Goal: Task Accomplishment & Management: Manage account settings

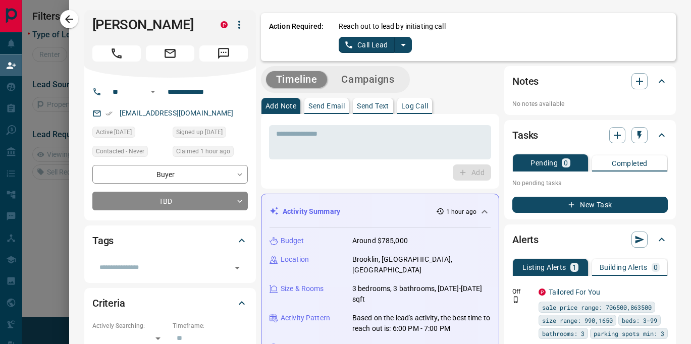
scroll to position [69, 483]
click at [74, 17] on icon "button" at bounding box center [69, 19] width 12 height 12
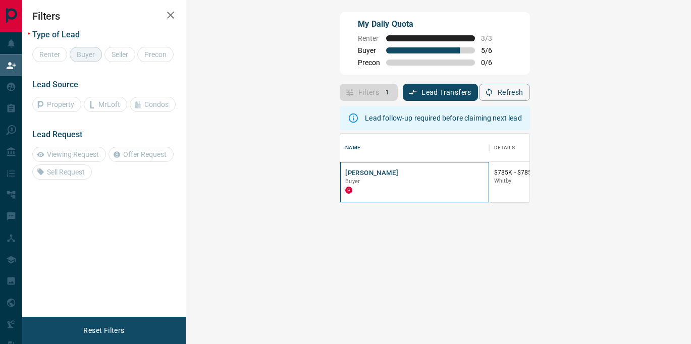
click at [340, 168] on div "[PERSON_NAME] Buyer P" at bounding box center [414, 182] width 148 height 40
click at [345, 173] on button "[PERSON_NAME]" at bounding box center [371, 174] width 53 height 10
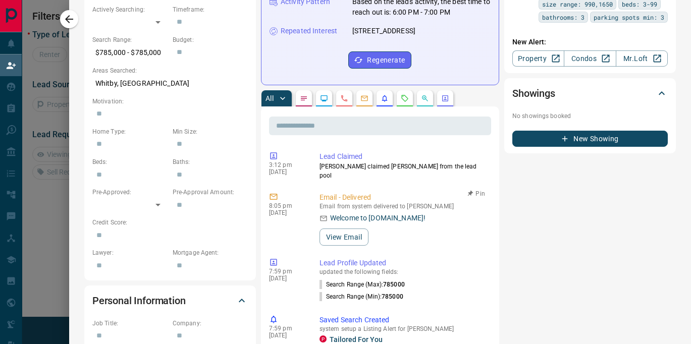
scroll to position [0, 0]
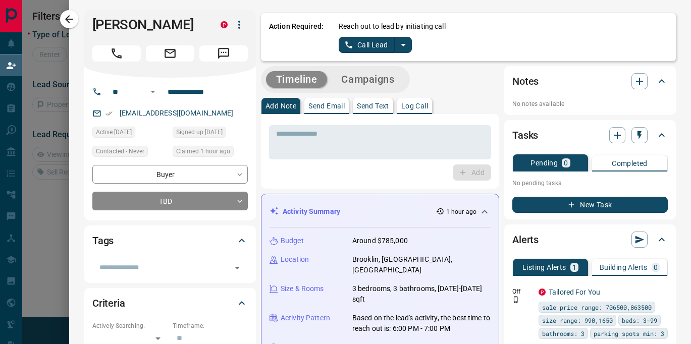
click at [324, 104] on p "Send Email" at bounding box center [326, 105] width 36 height 7
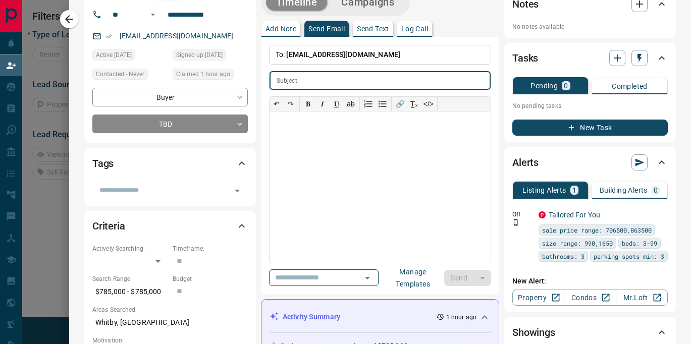
scroll to position [91, 0]
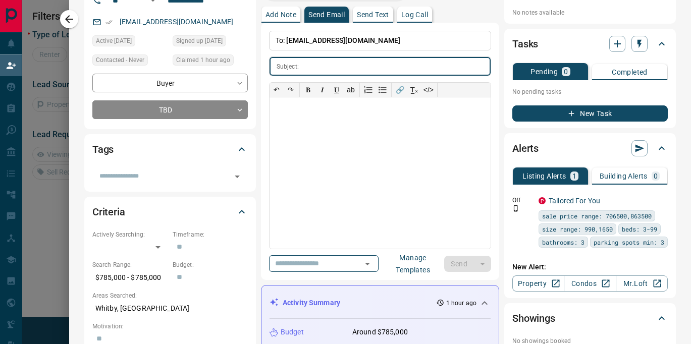
click at [308, 254] on div "**********" at bounding box center [380, 151] width 222 height 241
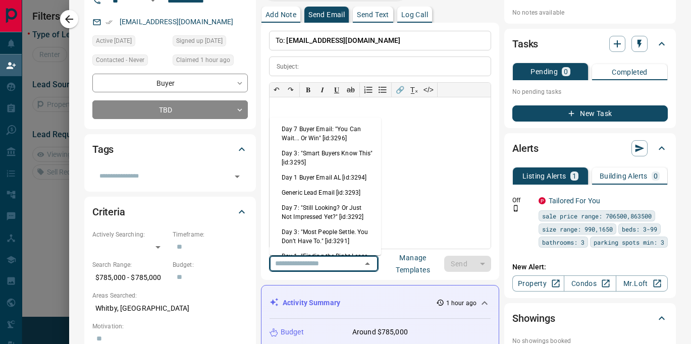
click at [309, 260] on input "text" at bounding box center [309, 263] width 77 height 13
click at [332, 183] on li "Day 1 Buyer Email AL [id:3294]" at bounding box center [325, 177] width 112 height 15
type input "**********"
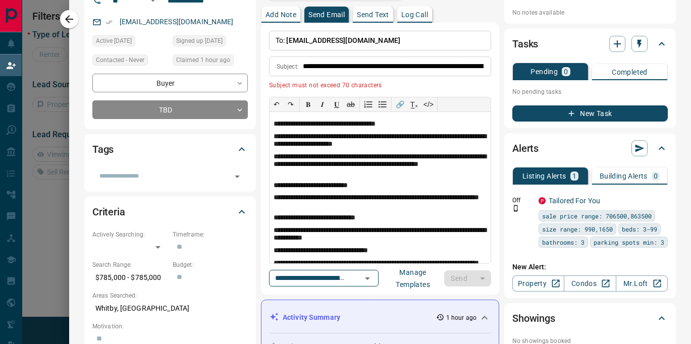
click at [352, 278] on icon "Clear" at bounding box center [354, 279] width 10 height 10
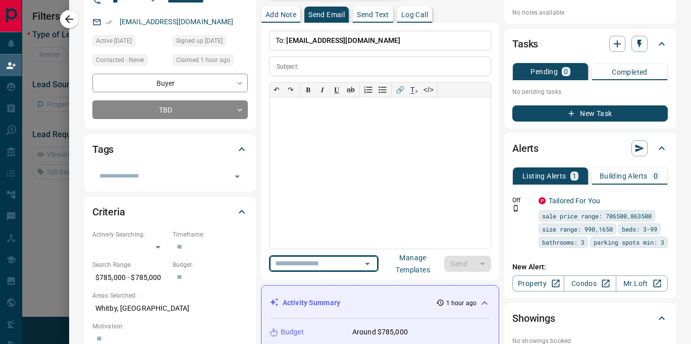
click at [354, 261] on div "​" at bounding box center [324, 263] width 110 height 17
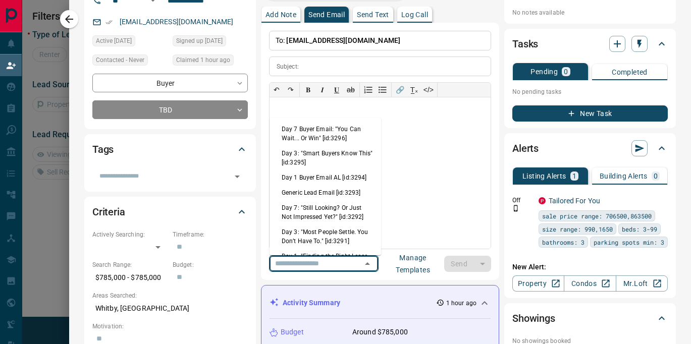
click at [330, 191] on li "Generic Lead Email [id:3293]" at bounding box center [325, 192] width 112 height 15
type input "**********"
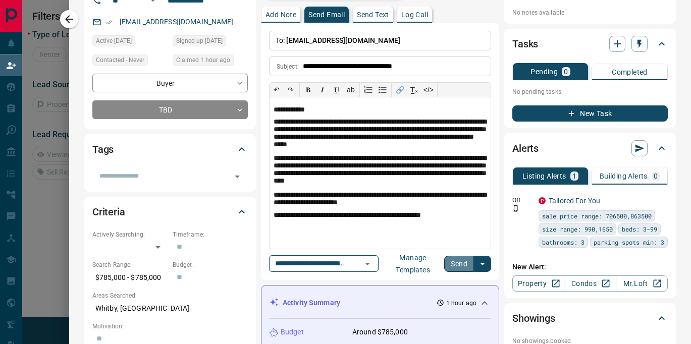
click at [456, 268] on button "Send" at bounding box center [459, 264] width 30 height 16
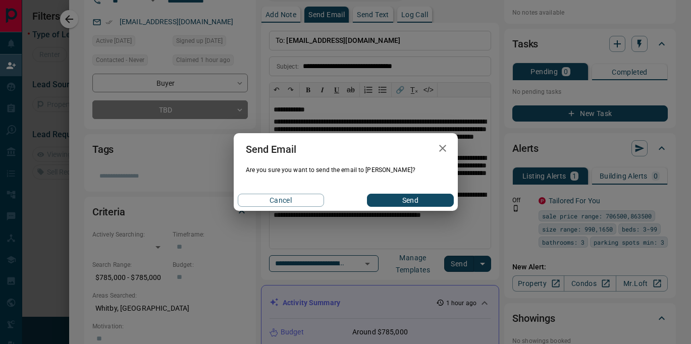
click at [408, 199] on button "Send" at bounding box center [410, 200] width 86 height 13
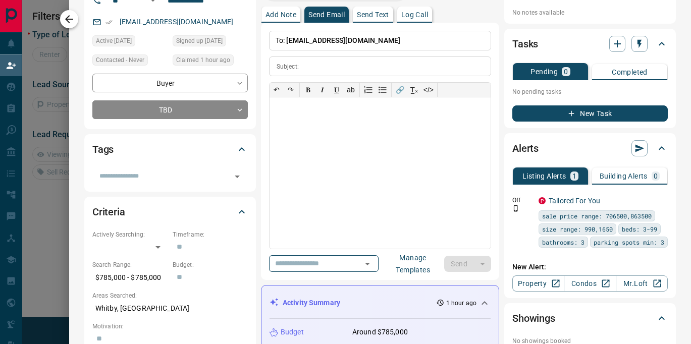
click at [68, 21] on icon "button" at bounding box center [69, 19] width 12 height 12
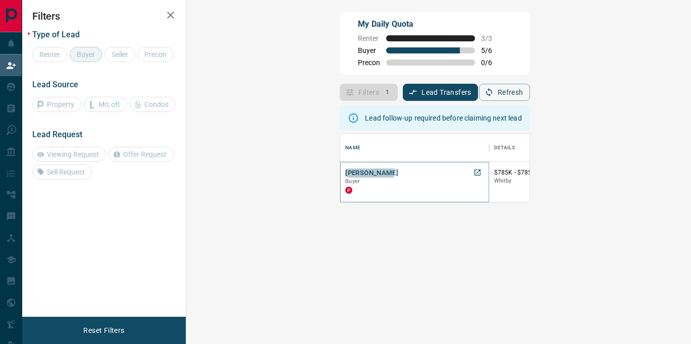
click at [345, 170] on button "[PERSON_NAME]" at bounding box center [371, 174] width 53 height 10
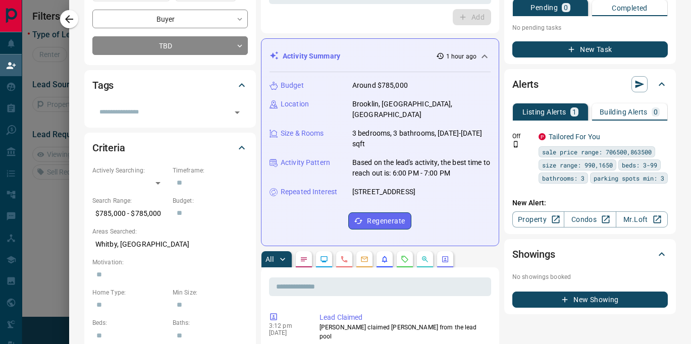
scroll to position [0, 0]
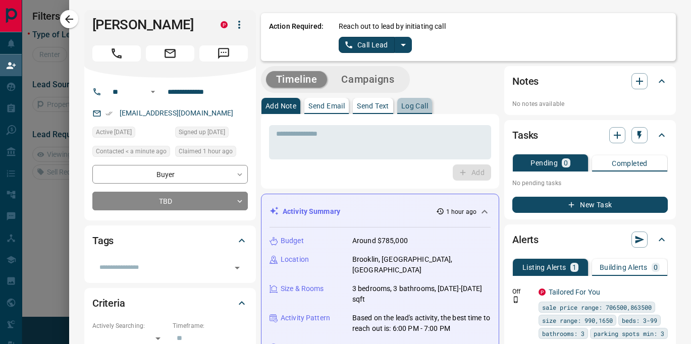
click at [415, 107] on p "Log Call" at bounding box center [414, 105] width 27 height 7
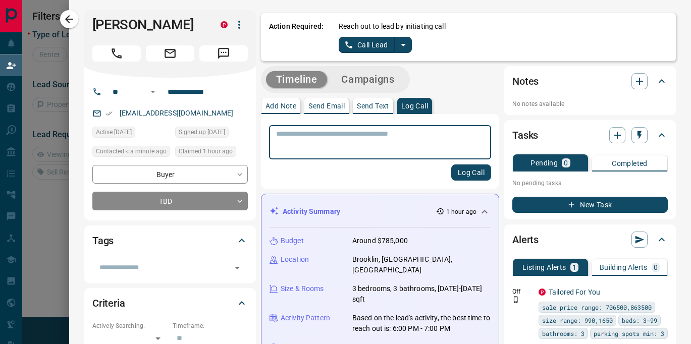
click at [381, 139] on textarea at bounding box center [380, 143] width 208 height 26
type textarea "******"
click at [493, 178] on div "****** * ​ Log Call" at bounding box center [380, 151] width 238 height 75
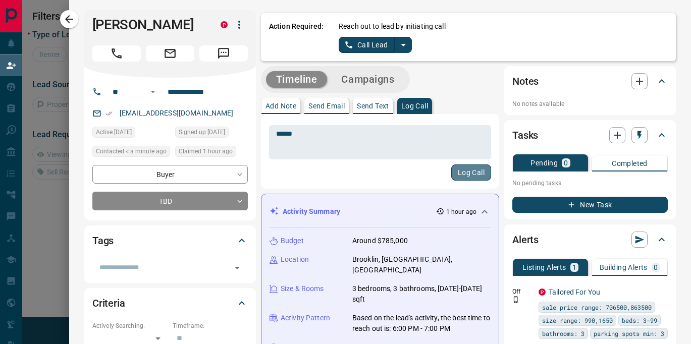
click at [481, 176] on button "Log Call" at bounding box center [471, 173] width 40 height 16
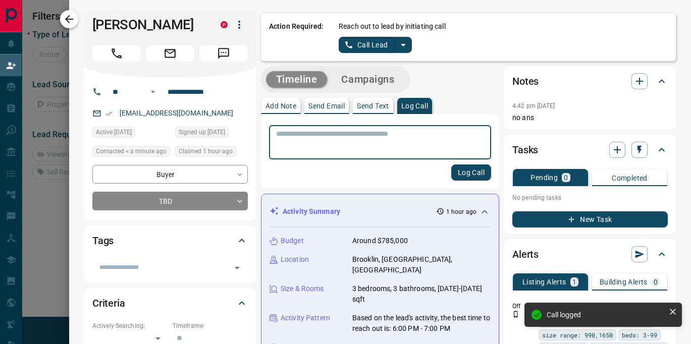
click at [62, 23] on button "button" at bounding box center [69, 19] width 18 height 18
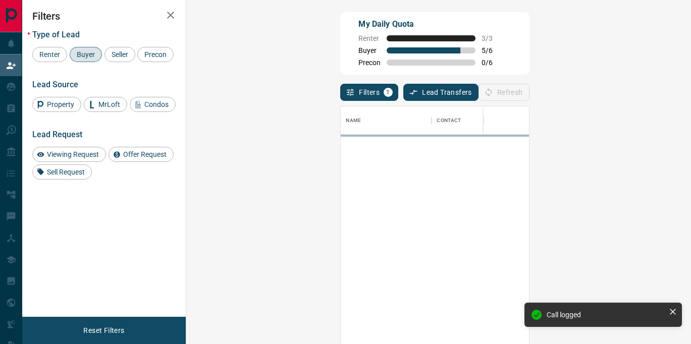
scroll to position [259, 483]
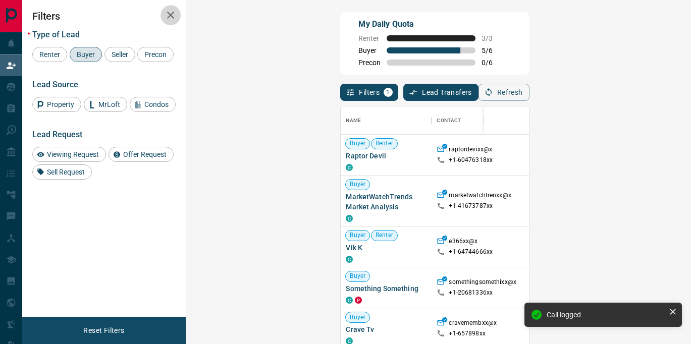
click at [174, 20] on icon "button" at bounding box center [171, 15] width 12 height 12
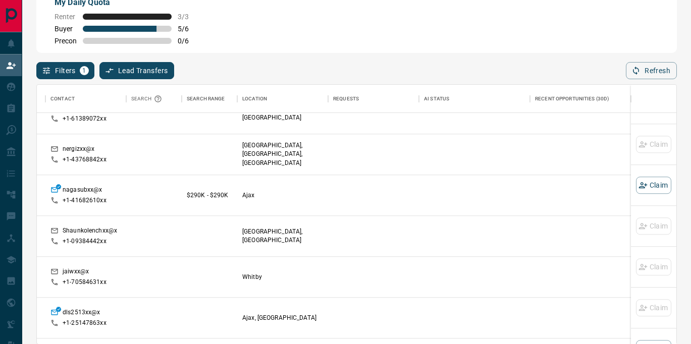
scroll to position [6206, 82]
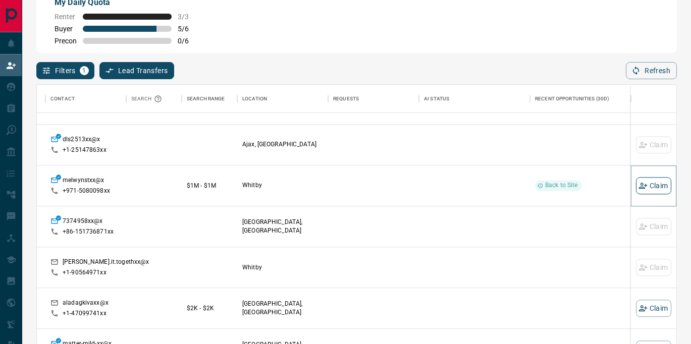
click at [655, 188] on button "Claim" at bounding box center [653, 185] width 35 height 17
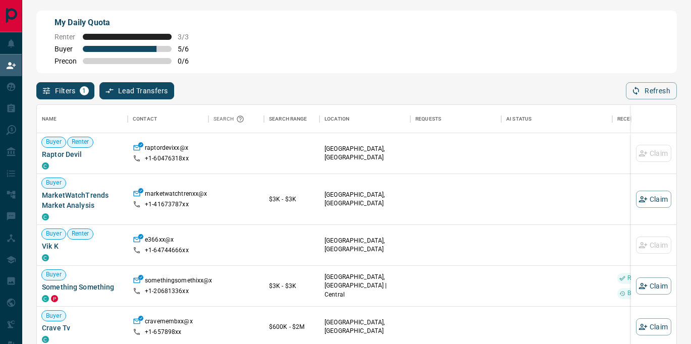
scroll to position [0, 0]
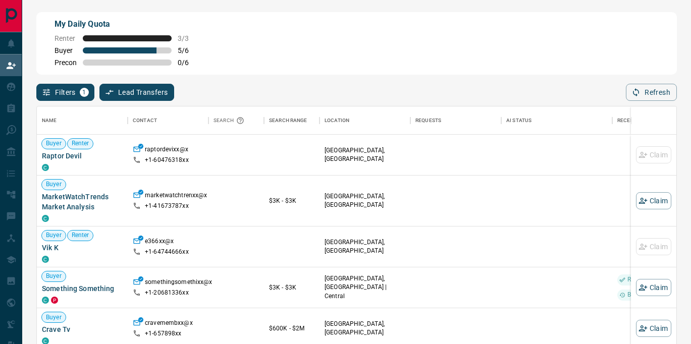
click at [668, 88] on button "Refresh" at bounding box center [651, 92] width 51 height 17
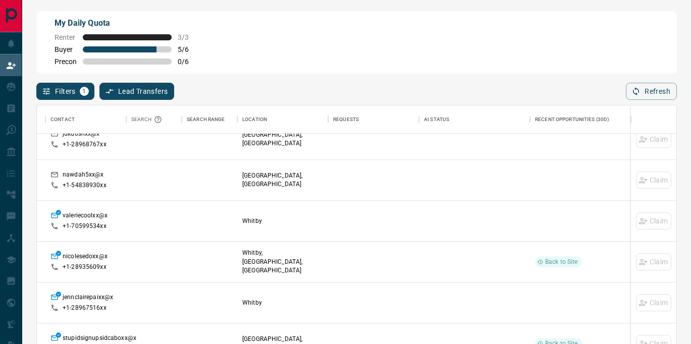
scroll to position [0, 82]
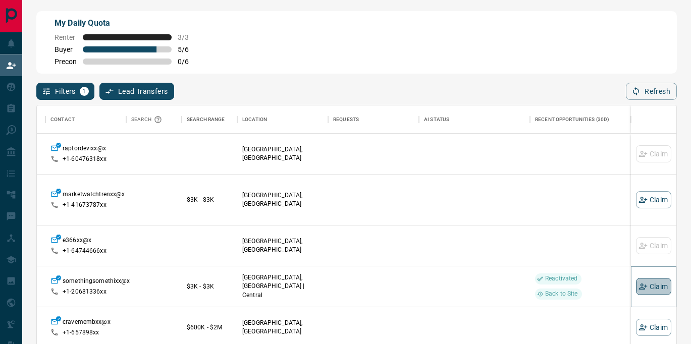
click at [659, 289] on button "Claim" at bounding box center [653, 286] width 35 height 17
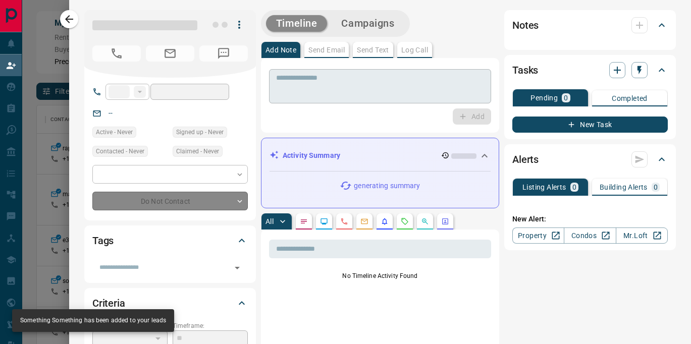
type input "**"
type input "**********"
type input "**"
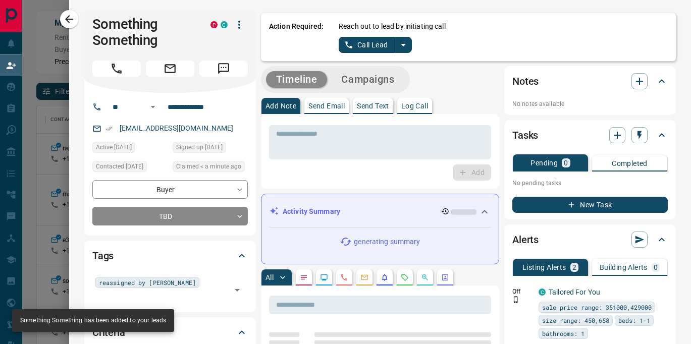
click at [415, 60] on div "Action Required: Reach out to lead by initiating call Call Lead" at bounding box center [468, 37] width 415 height 48
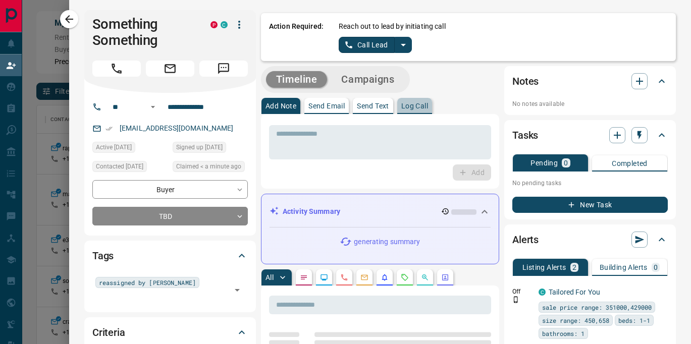
click at [421, 108] on p "Log Call" at bounding box center [414, 105] width 27 height 7
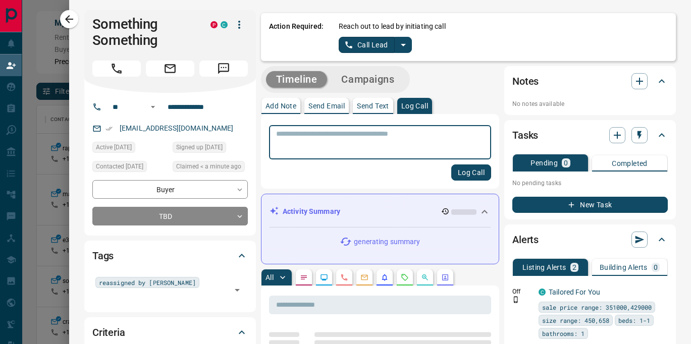
click at [372, 150] on textarea at bounding box center [380, 143] width 208 height 26
type textarea "*******"
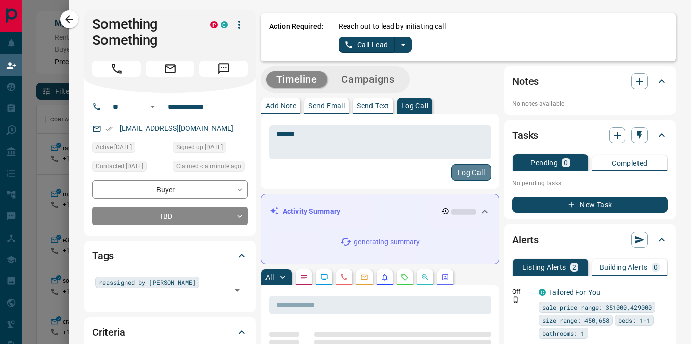
click at [464, 172] on button "Log Call" at bounding box center [471, 173] width 40 height 16
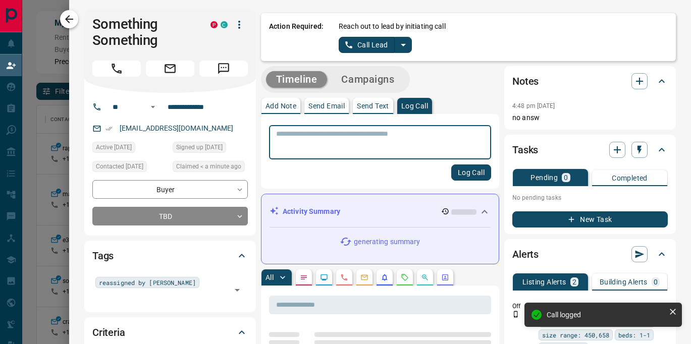
click at [70, 22] on icon "button" at bounding box center [69, 19] width 12 height 12
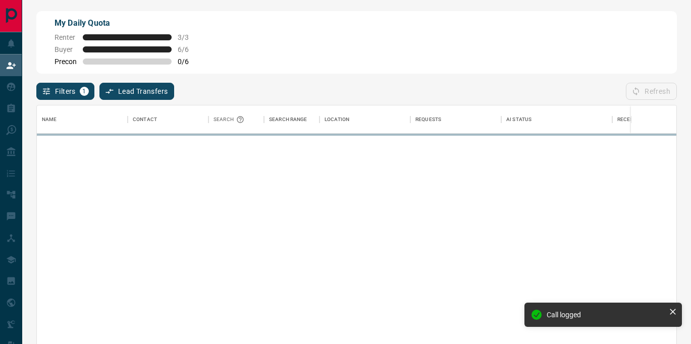
scroll to position [259, 639]
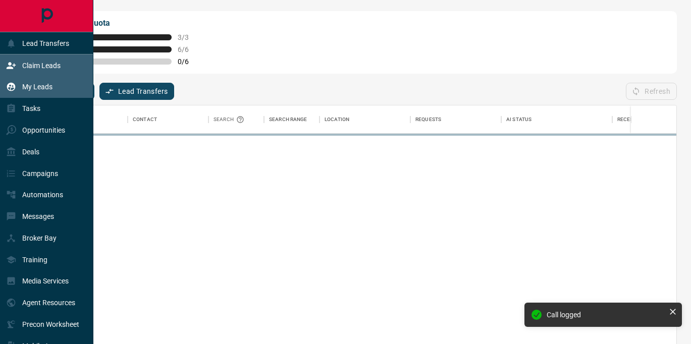
click at [30, 81] on div "My Leads" at bounding box center [29, 87] width 46 height 17
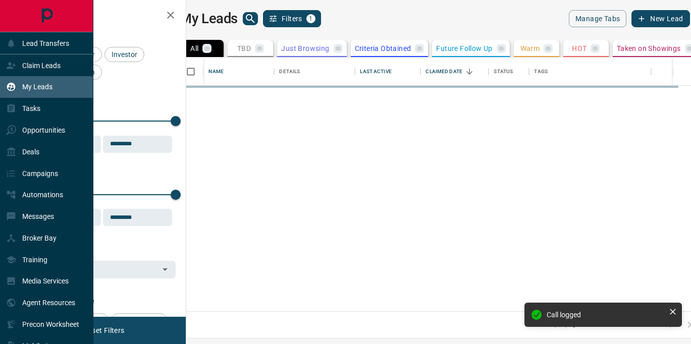
scroll to position [254, 500]
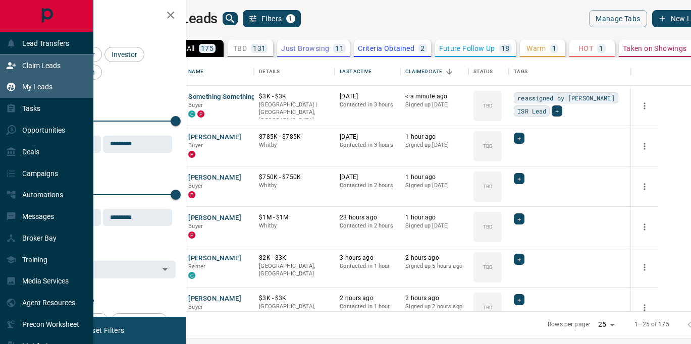
click at [44, 60] on div "Claim Leads" at bounding box center [33, 65] width 55 height 17
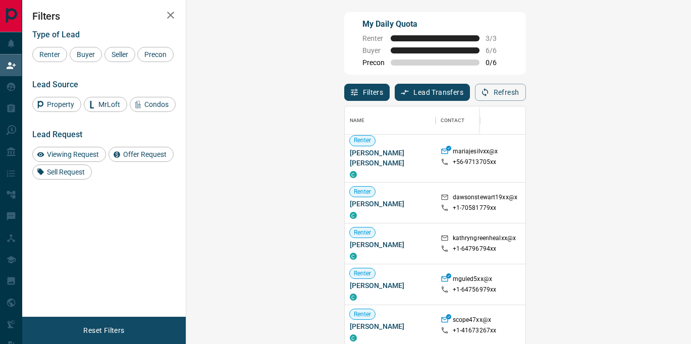
scroll to position [187, 0]
click at [137, 62] on div "Precon" at bounding box center [155, 54] width 36 height 15
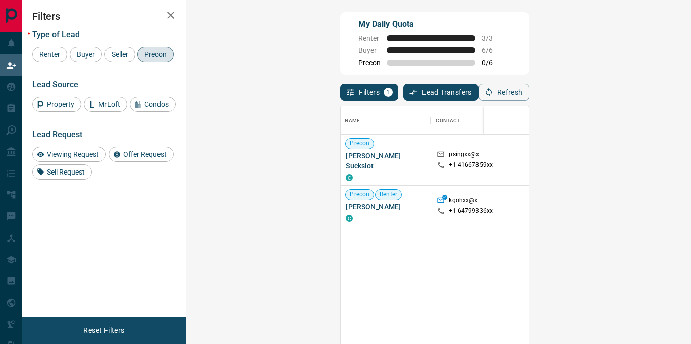
scroll to position [0, 239]
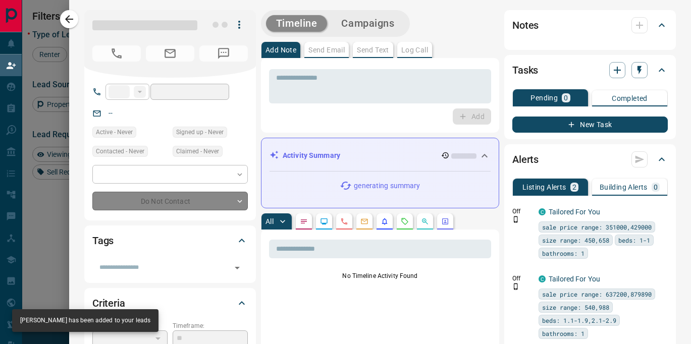
type input "**"
type input "**********"
type input "**"
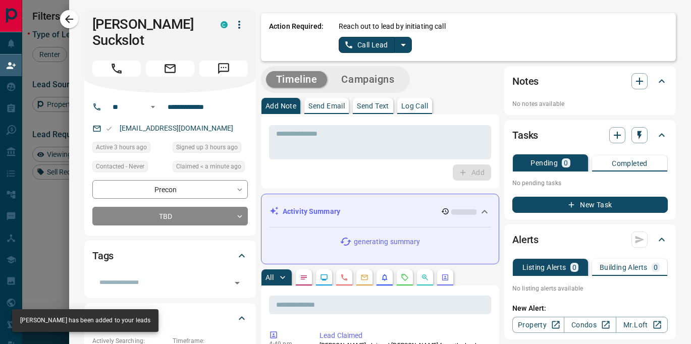
click at [411, 110] on button "Log Call" at bounding box center [414, 106] width 35 height 16
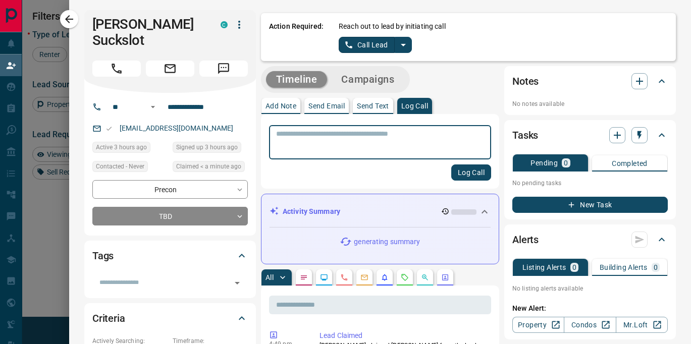
click at [385, 143] on textarea at bounding box center [380, 143] width 208 height 26
type textarea "******"
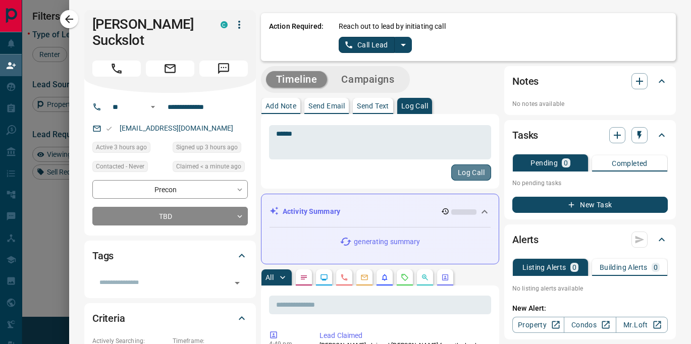
click at [476, 173] on button "Log Call" at bounding box center [471, 173] width 40 height 16
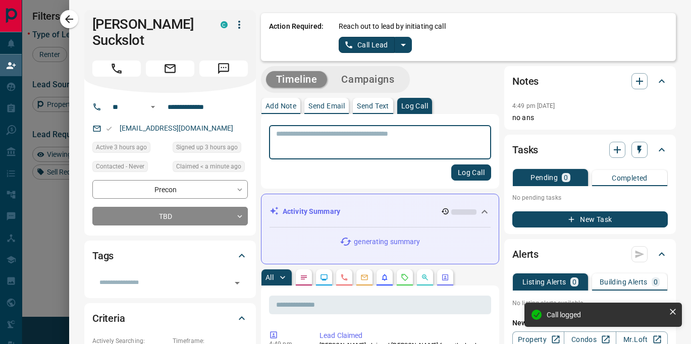
click at [72, 21] on icon "button" at bounding box center [69, 19] width 12 height 12
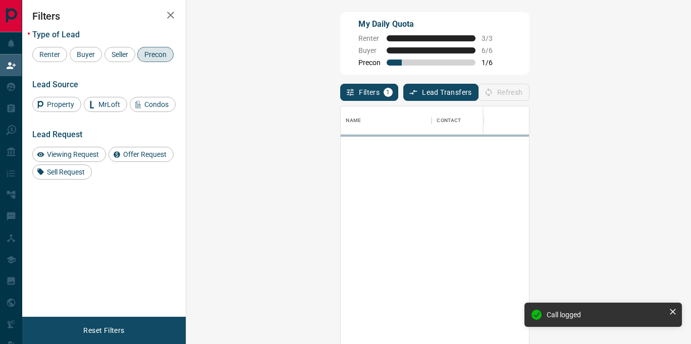
scroll to position [259, 483]
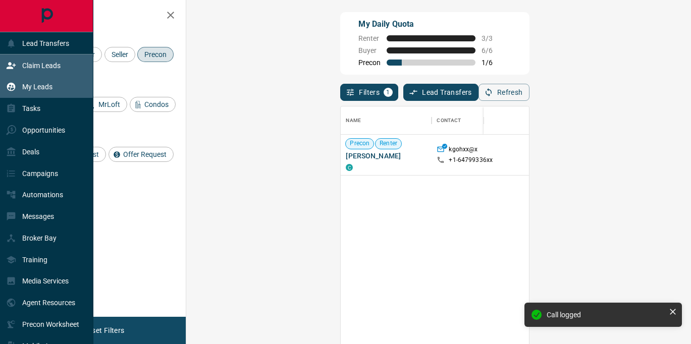
click at [52, 93] on div "My Leads" at bounding box center [29, 87] width 46 height 17
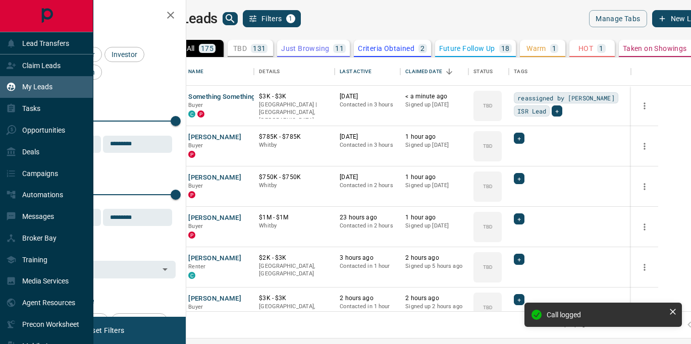
scroll to position [254, 500]
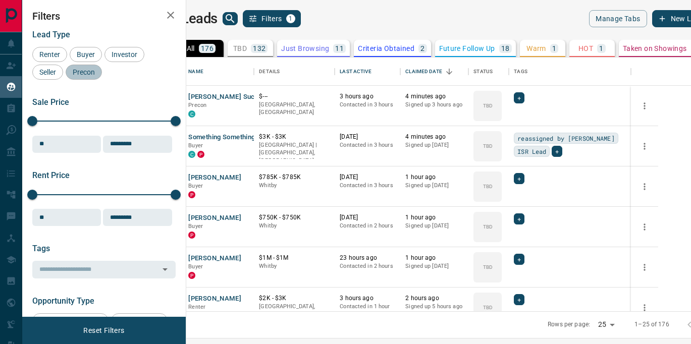
click at [92, 68] on span "Precon" at bounding box center [83, 72] width 29 height 8
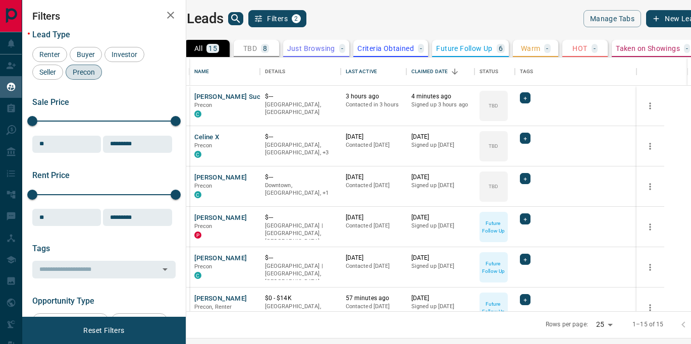
click at [166, 12] on icon "button" at bounding box center [171, 15] width 12 height 12
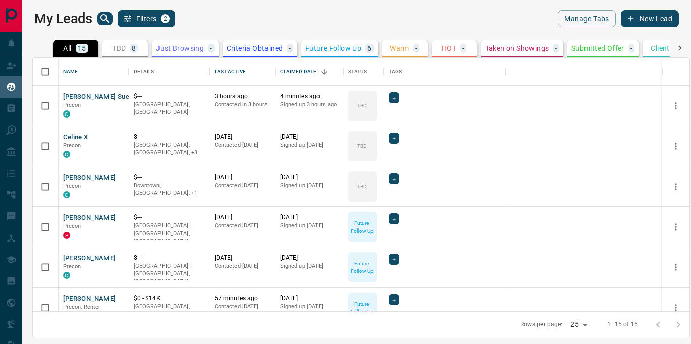
scroll to position [254, 657]
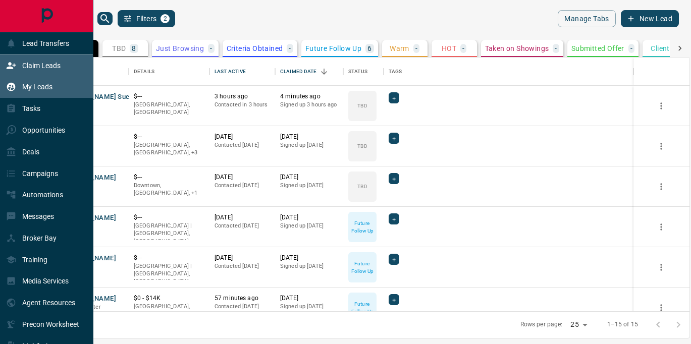
click at [25, 65] on p "Claim Leads" at bounding box center [41, 66] width 38 height 8
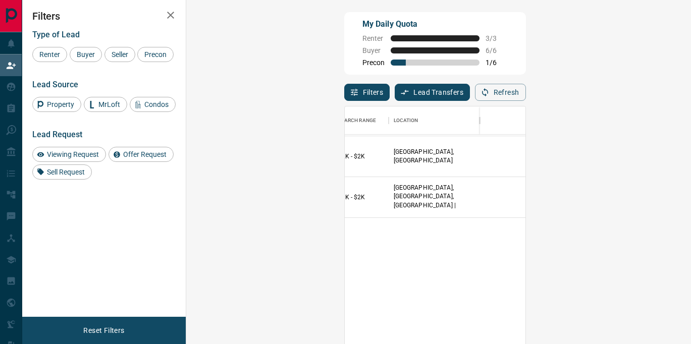
scroll to position [711, 239]
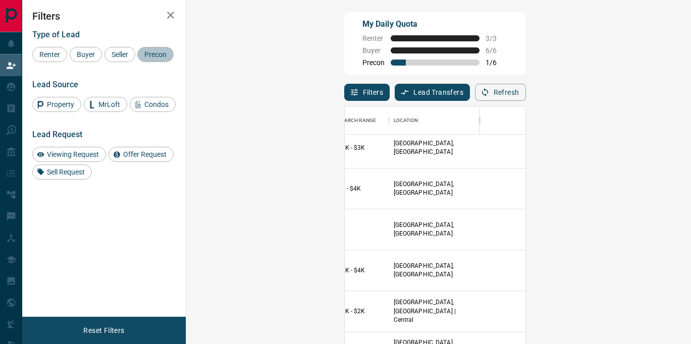
click at [137, 62] on div "Precon" at bounding box center [155, 54] width 36 height 15
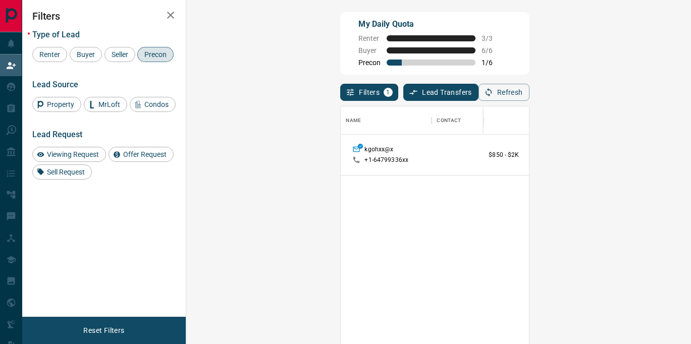
scroll to position [0, 0]
click at [169, 12] on icon "button" at bounding box center [171, 15] width 12 height 12
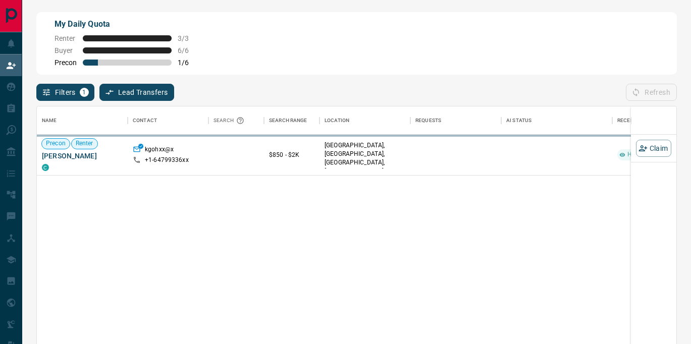
scroll to position [259, 639]
